Goal: Find specific page/section

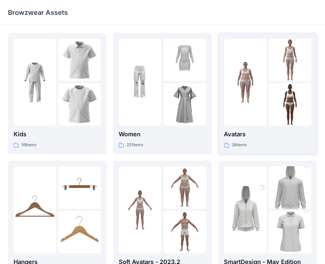
click at [238, 90] on img at bounding box center [245, 82] width 43 height 43
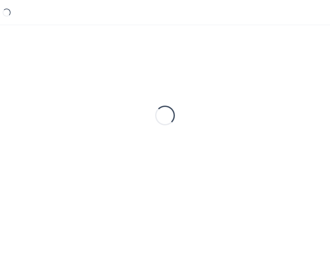
click at [238, 90] on div "Loading..." at bounding box center [165, 115] width 314 height 165
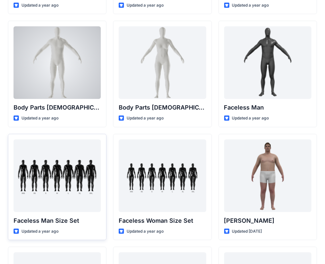
scroll to position [264, 0]
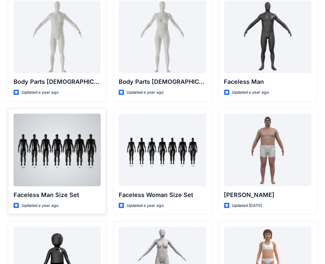
click at [40, 149] on div at bounding box center [57, 150] width 87 height 73
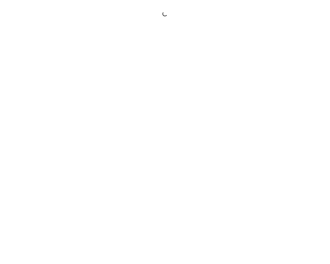
click at [40, 149] on div at bounding box center [165, 132] width 330 height 264
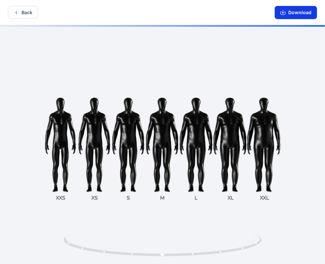
click at [285, 14] on icon "button" at bounding box center [282, 12] width 5 height 5
